Goal: Information Seeking & Learning: Learn about a topic

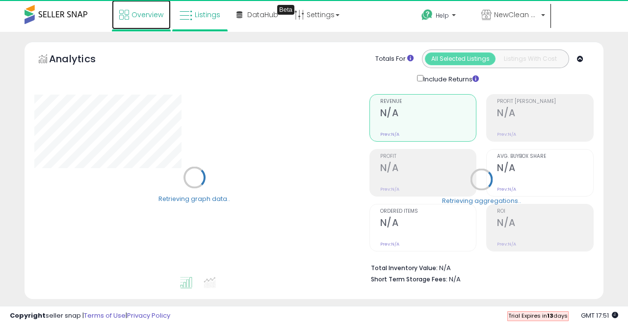
click at [156, 17] on span "Overview" at bounding box center [147, 15] width 32 height 10
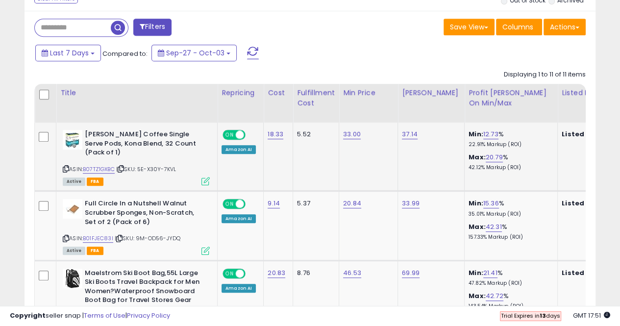
scroll to position [408, 0]
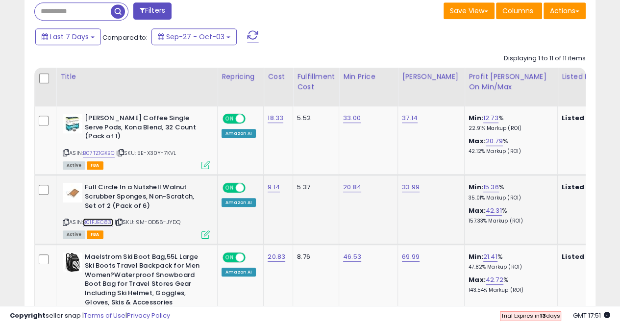
click at [100, 222] on link "B01FJEC83I" at bounding box center [98, 222] width 30 height 8
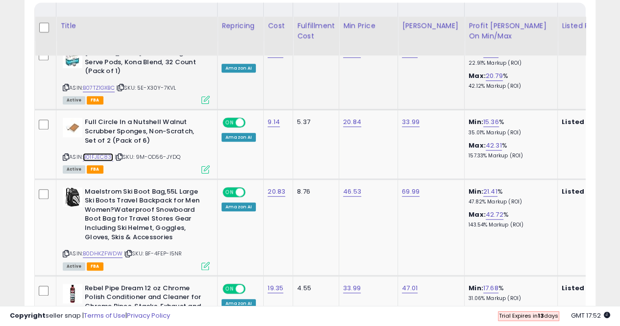
scroll to position [490, 0]
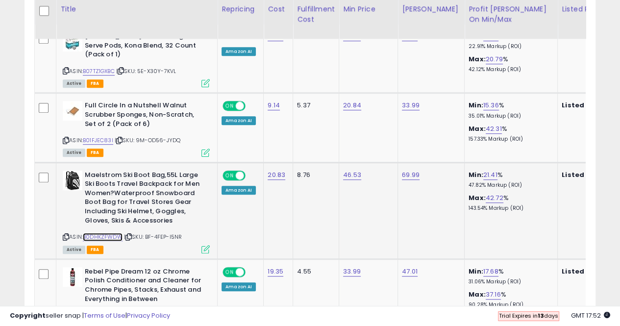
click at [107, 239] on link "B0DHKZFWDW" at bounding box center [103, 237] width 40 height 8
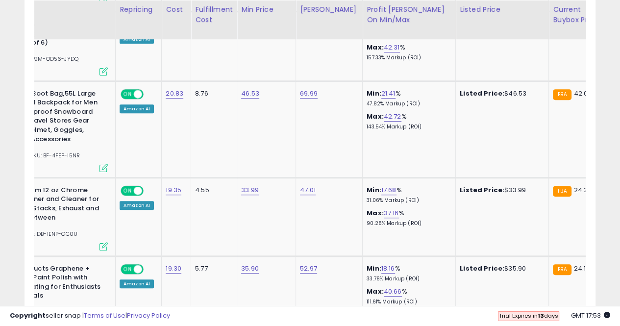
scroll to position [0, 124]
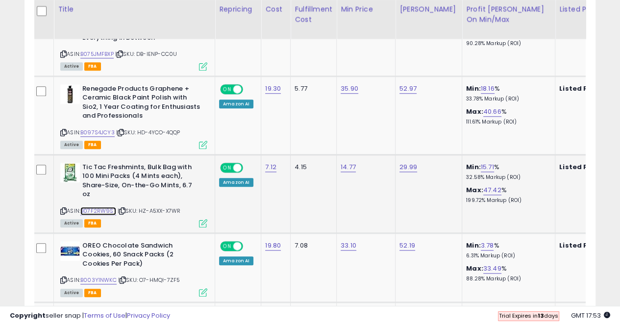
click at [103, 207] on link "B07F2RW9ST" at bounding box center [98, 211] width 36 height 8
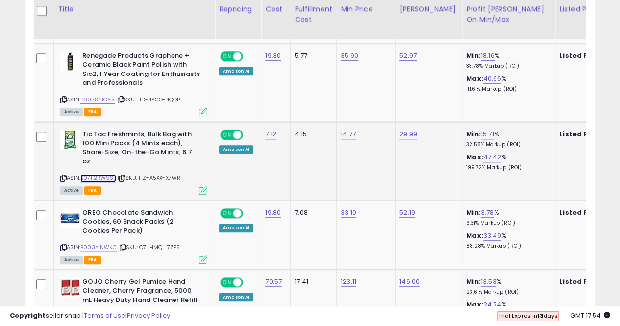
scroll to position [801, 0]
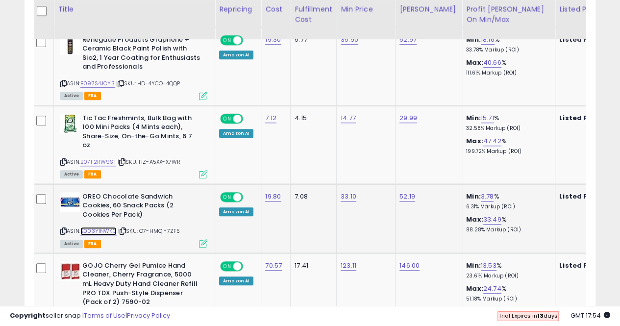
click at [105, 227] on link "B003Y1NWKC" at bounding box center [98, 231] width 36 height 8
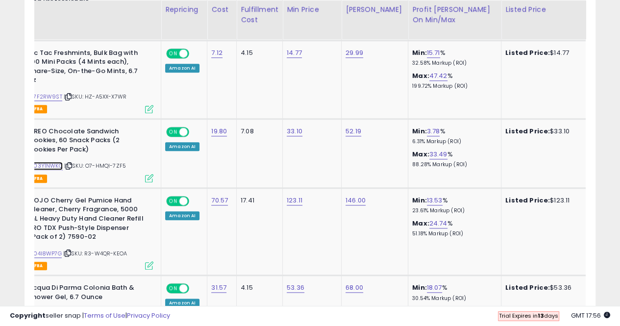
scroll to position [0, 0]
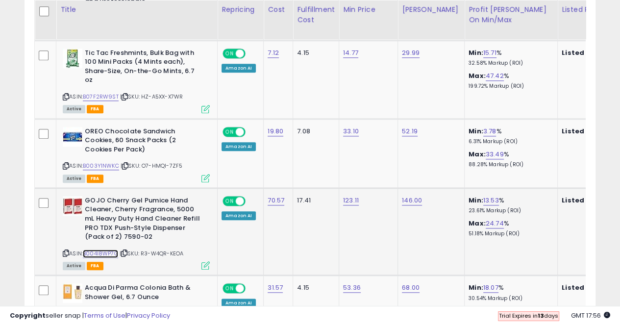
click at [106, 250] on link "B004I8WP7G" at bounding box center [100, 254] width 35 height 8
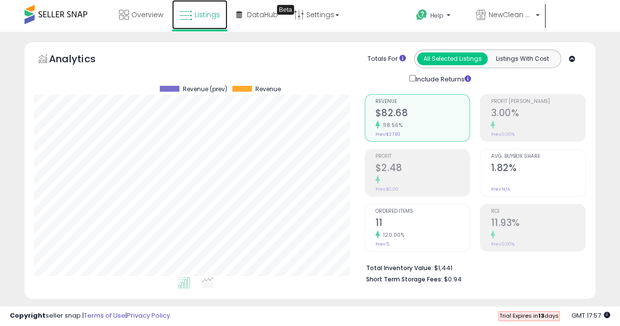
click at [208, 13] on span "Listings" at bounding box center [207, 15] width 25 height 10
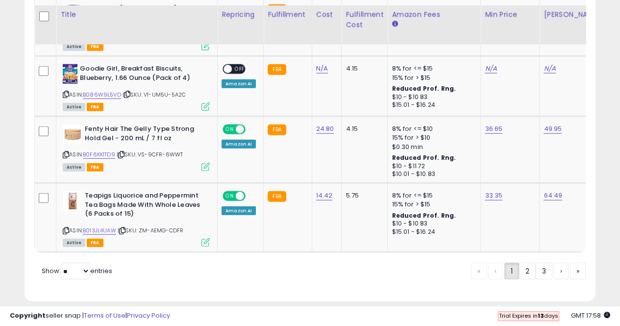
scroll to position [2065, 0]
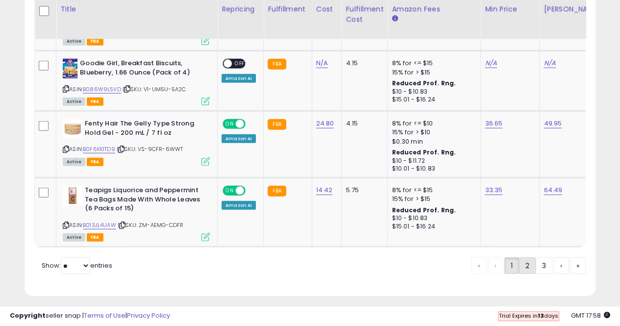
click at [528, 261] on link "2" at bounding box center [527, 265] width 17 height 17
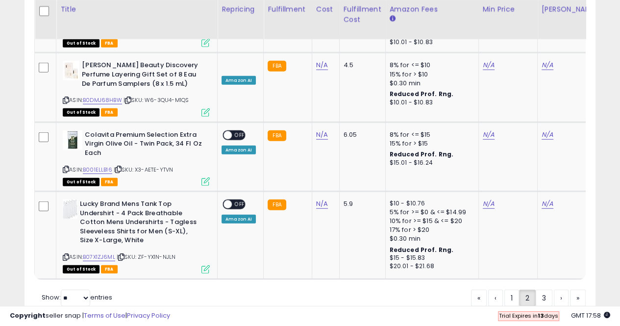
scroll to position [2184, 0]
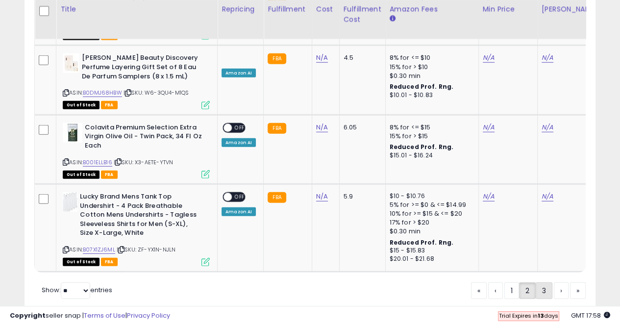
click at [539, 282] on link "3" at bounding box center [544, 290] width 17 height 17
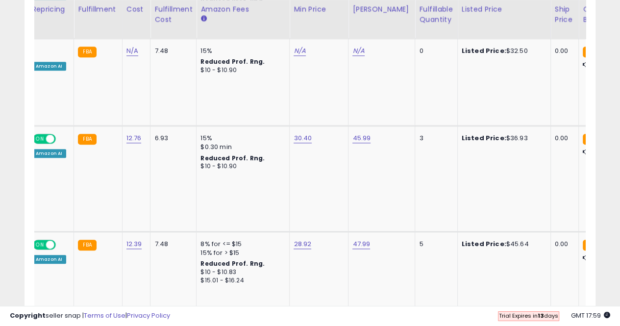
scroll to position [0, 0]
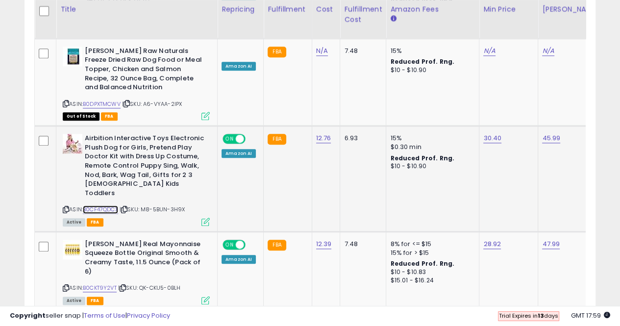
click at [99, 205] on link "B0CF47QDCX" at bounding box center [100, 209] width 35 height 8
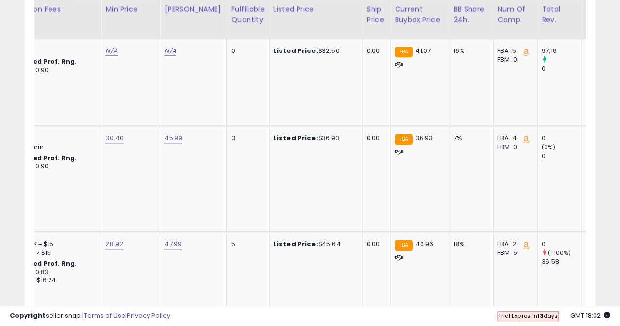
scroll to position [0, 382]
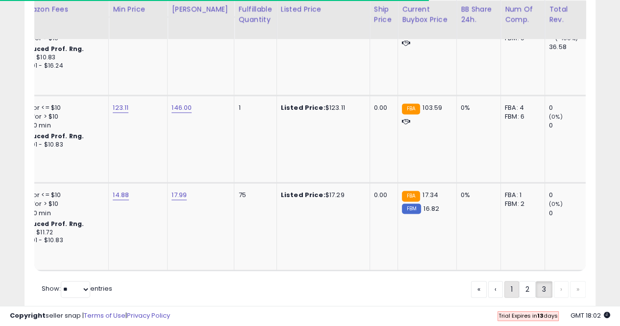
click at [510, 281] on link "1" at bounding box center [512, 289] width 15 height 17
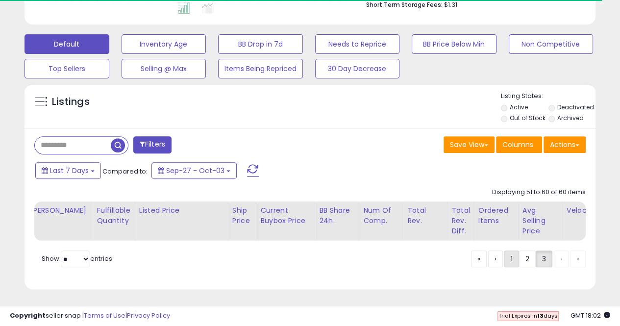
click at [506, 262] on link "1" at bounding box center [512, 259] width 15 height 17
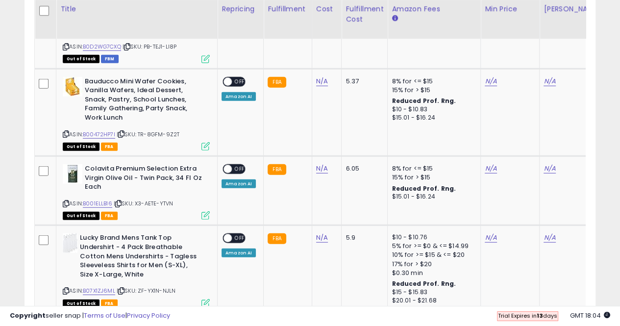
scroll to position [2169, 0]
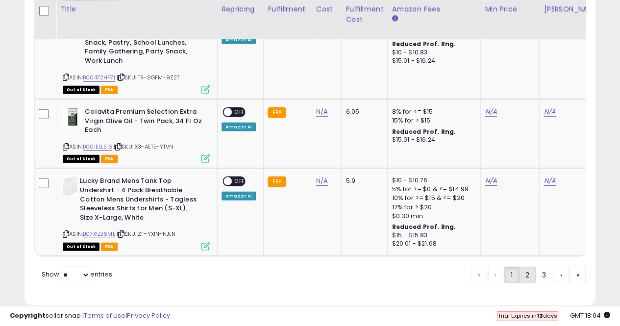
click at [528, 267] on link "2" at bounding box center [527, 275] width 17 height 17
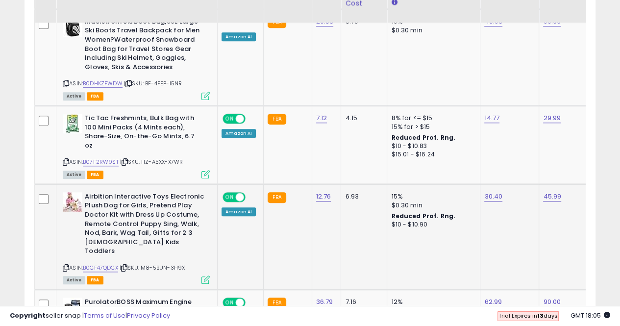
scroll to position [821, 0]
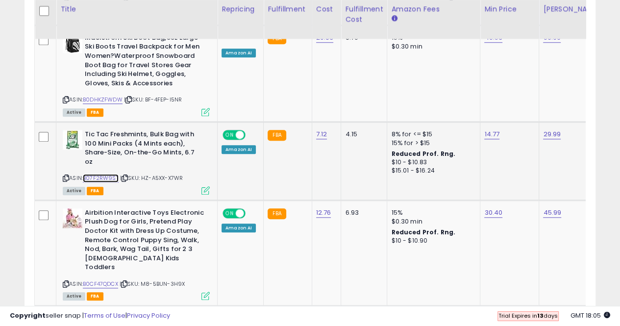
click at [103, 174] on link "B07F2RW9ST" at bounding box center [101, 178] width 36 height 8
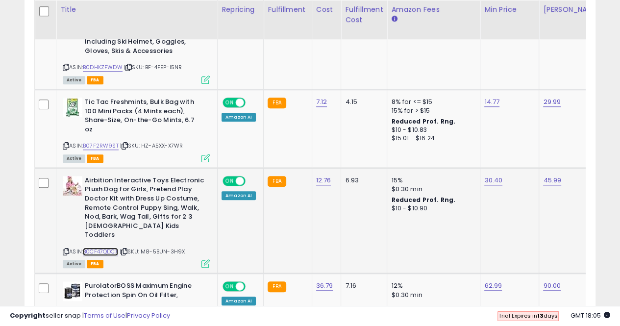
click at [109, 248] on link "B0CF47QDCX" at bounding box center [100, 252] width 35 height 8
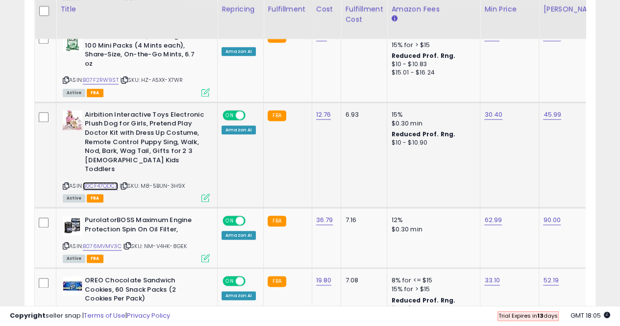
scroll to position [968, 0]
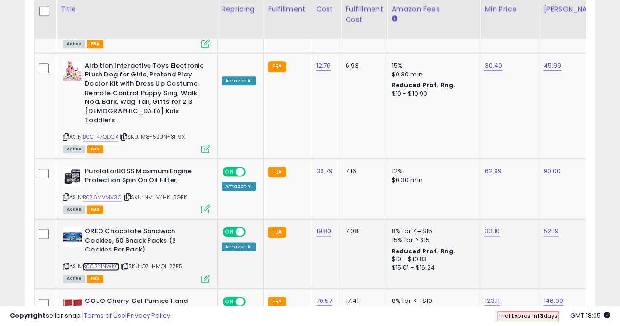
click at [110, 262] on link "B003Y1NWKC" at bounding box center [101, 266] width 36 height 8
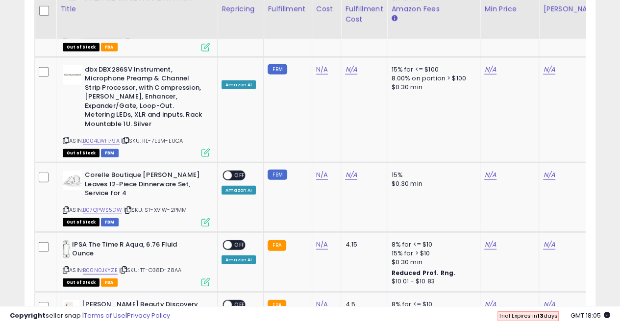
scroll to position [2183, 0]
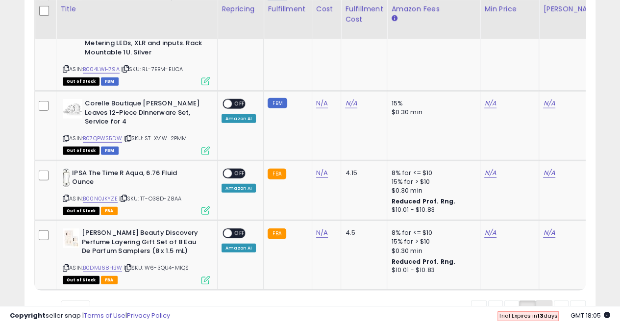
click at [540, 301] on link "3" at bounding box center [544, 309] width 17 height 17
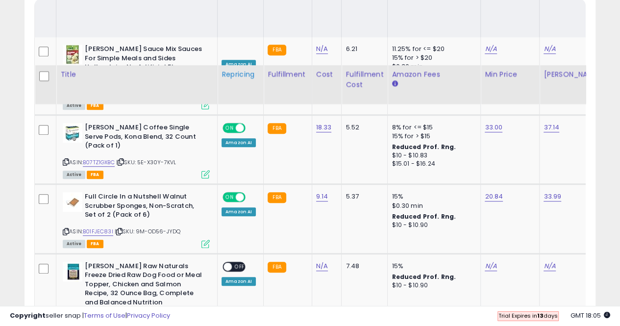
scroll to position [559, 0]
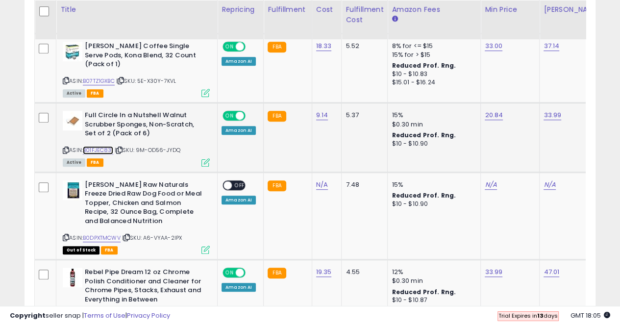
click at [95, 149] on link "B01FJEC83I" at bounding box center [98, 150] width 30 height 8
